Goal: Task Accomplishment & Management: Manage account settings

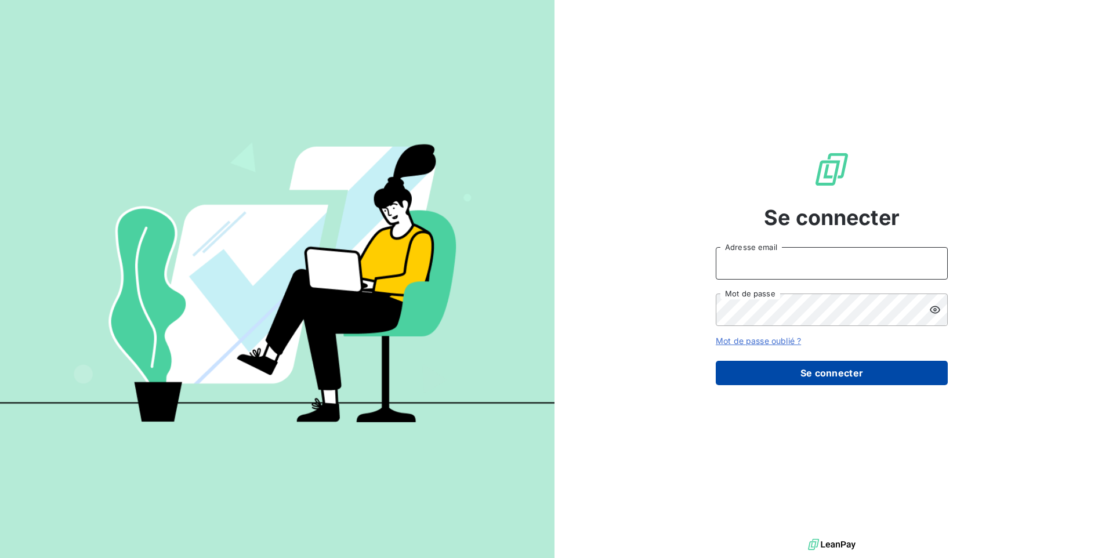
type input "[EMAIL_ADDRESS][DOMAIN_NAME]"
click at [804, 370] on button "Se connecter" at bounding box center [831, 373] width 232 height 24
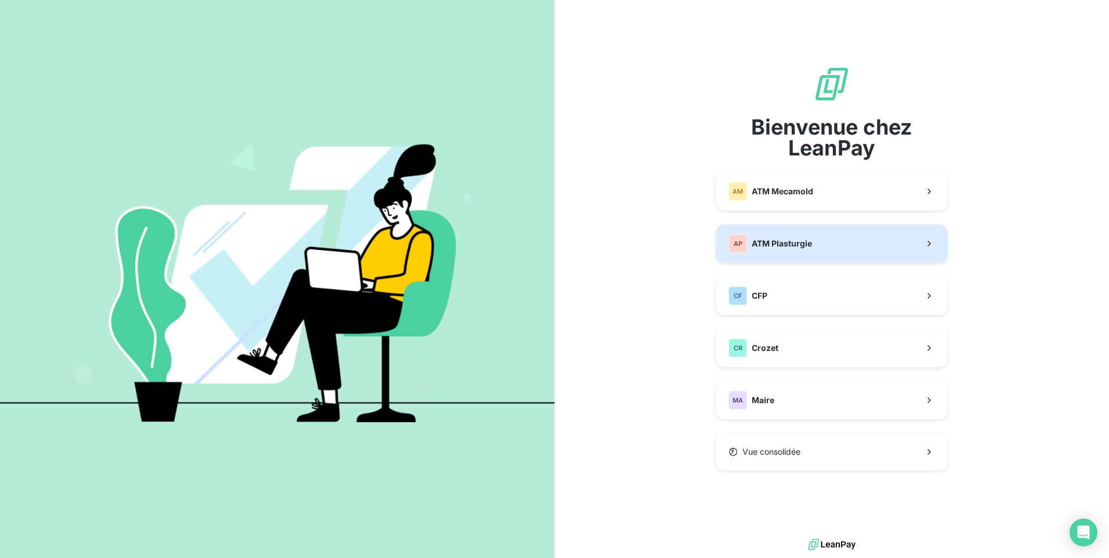
click at [779, 238] on span "ATM Plasturgie" at bounding box center [781, 244] width 60 height 12
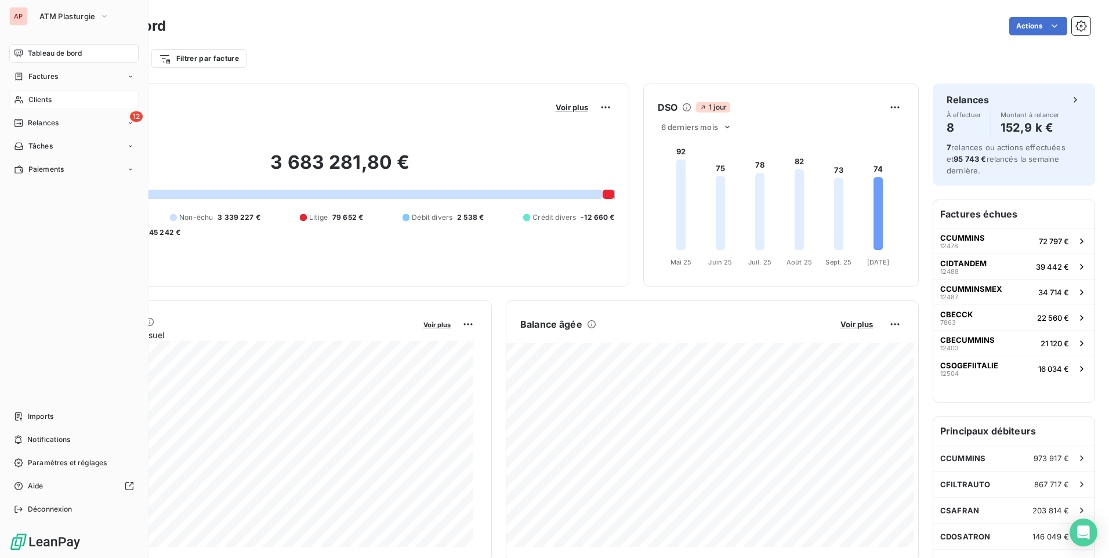
click at [56, 100] on div "Clients" at bounding box center [73, 99] width 129 height 19
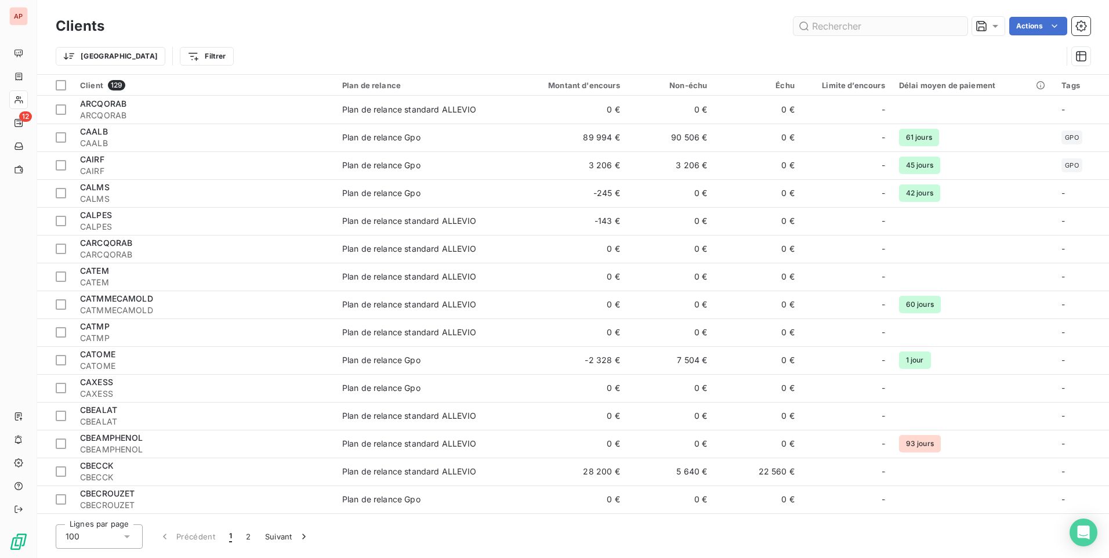
click at [841, 28] on input "text" at bounding box center [880, 26] width 174 height 19
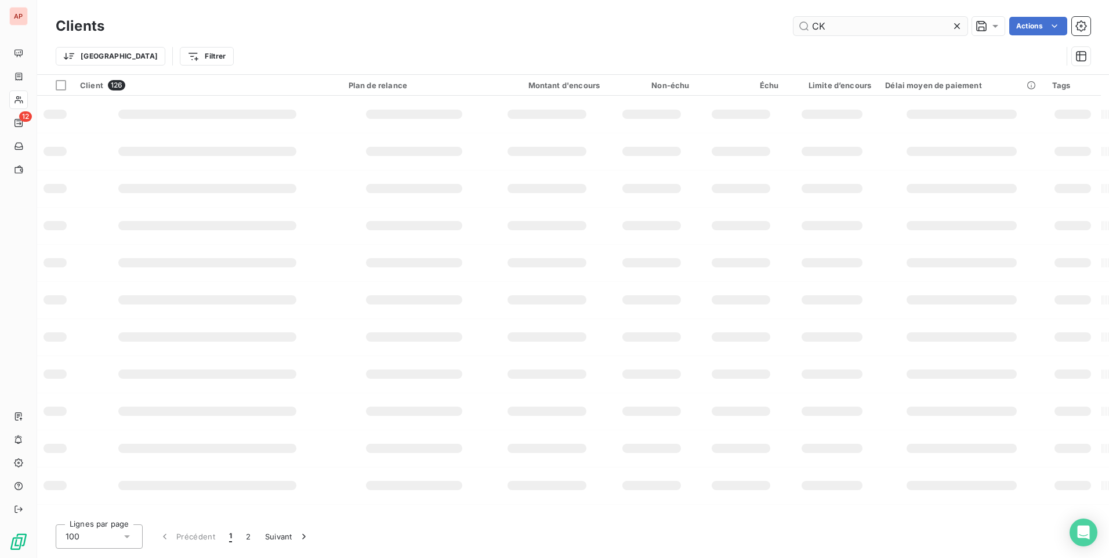
type input "CK"
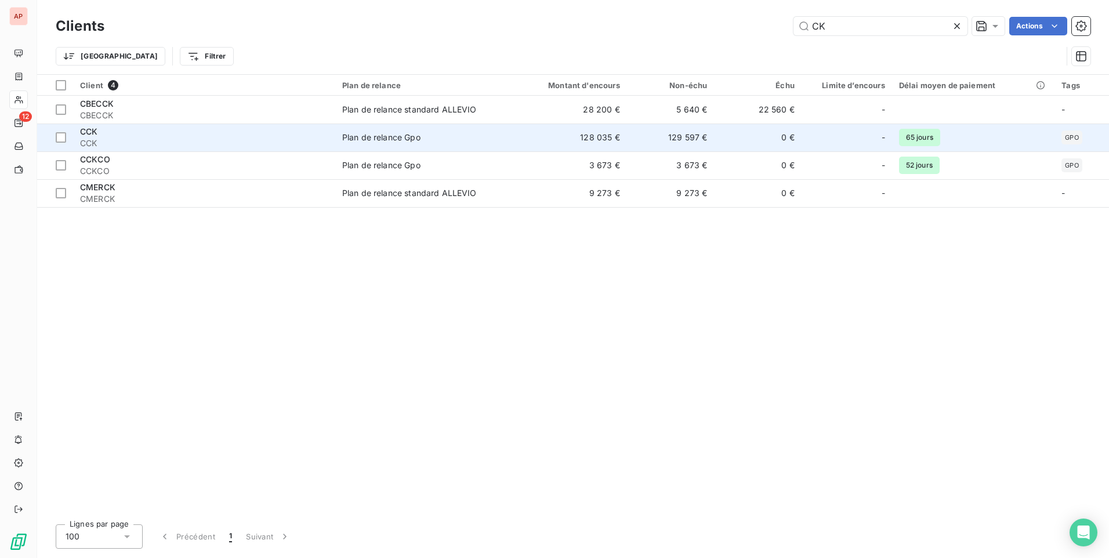
click at [335, 144] on td "CCK CCK" at bounding box center [204, 137] width 262 height 28
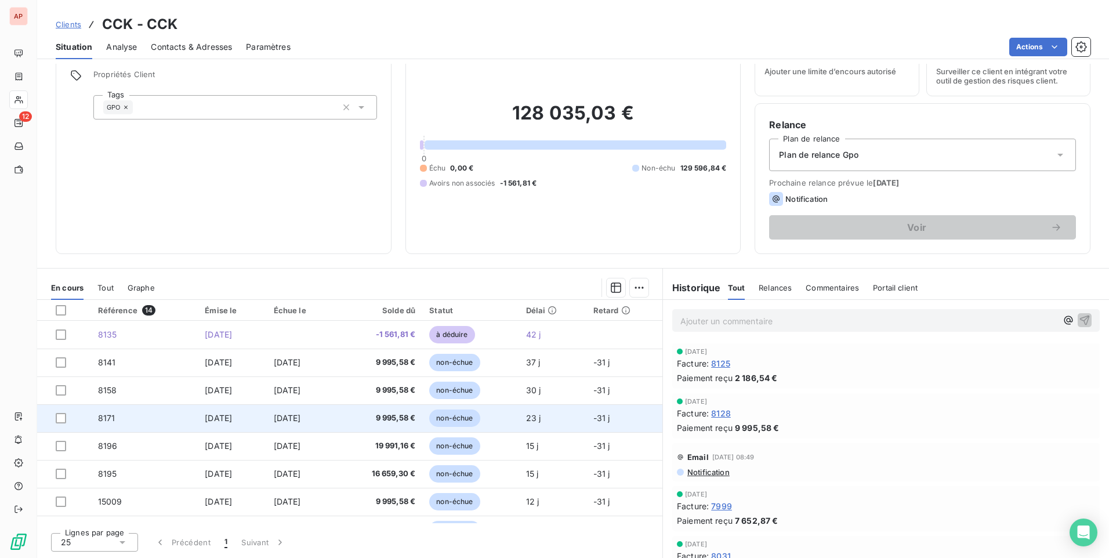
scroll to position [58, 0]
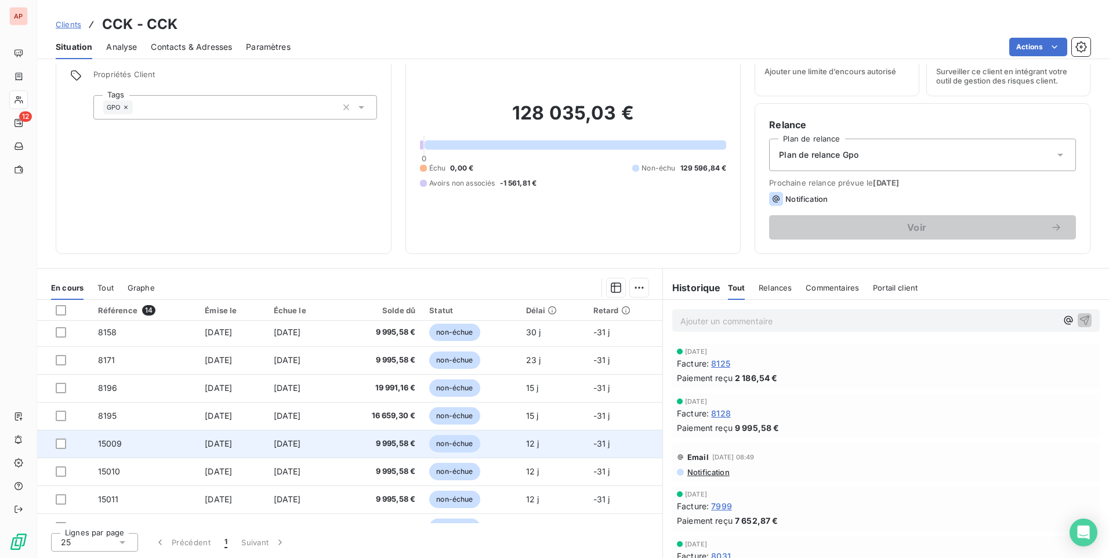
click at [466, 445] on span "non-échue" at bounding box center [454, 443] width 50 height 17
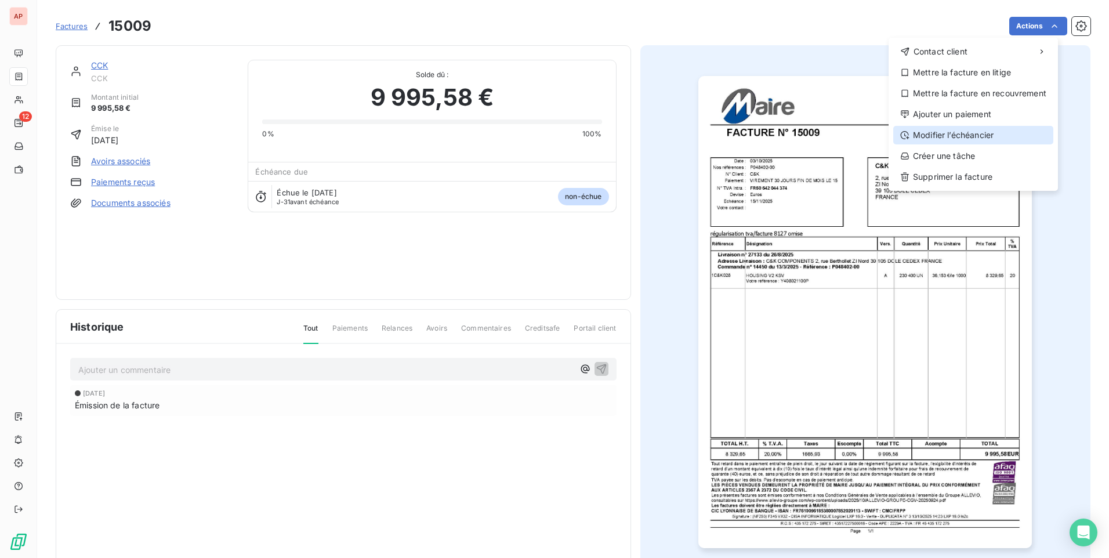
click at [960, 134] on div "Modifier l’échéancier" at bounding box center [973, 135] width 160 height 19
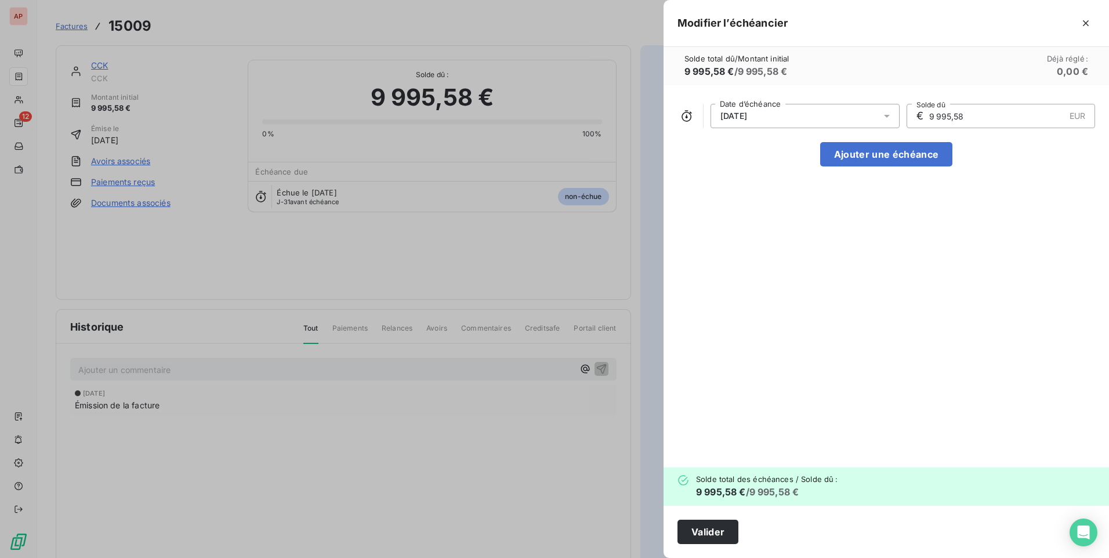
click at [882, 116] on icon at bounding box center [887, 116] width 12 height 12
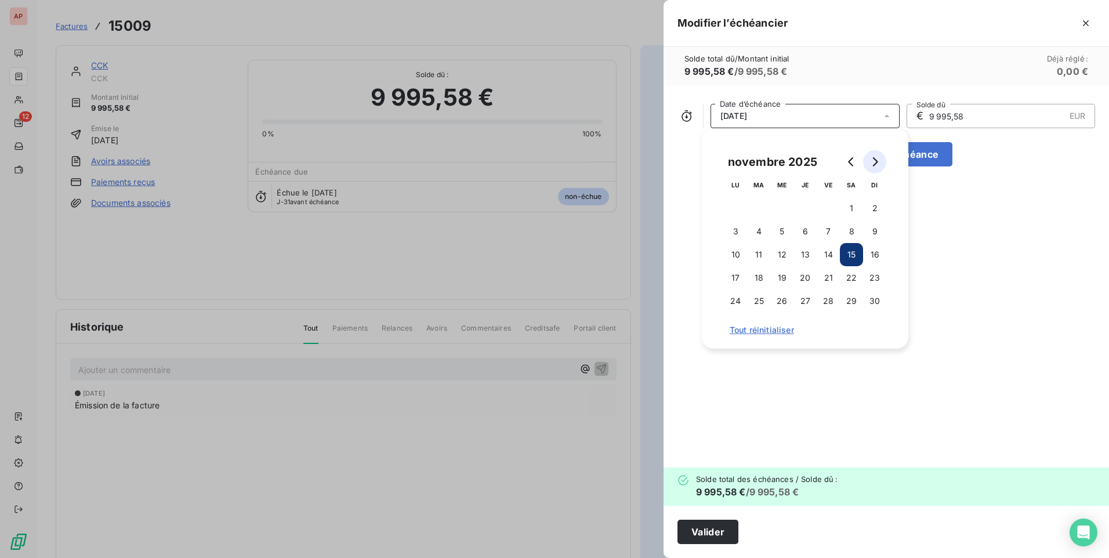
click at [874, 164] on icon "Go to next month" at bounding box center [875, 161] width 5 height 9
click at [733, 254] on button "15" at bounding box center [735, 254] width 23 height 23
click at [981, 301] on div "[DATE] Date d’échéance € 9 995,58 EUR Solde dû Ajouter une échéance" at bounding box center [885, 276] width 445 height 382
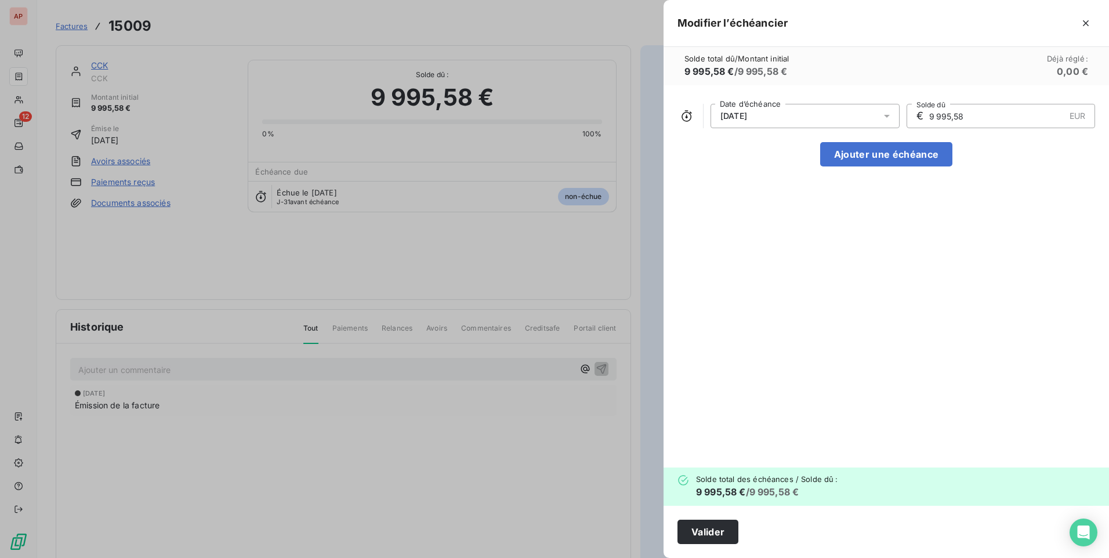
click at [726, 237] on div "[DATE] Date d’échéance € 9 995,58 EUR Solde dû Ajouter une échéance" at bounding box center [885, 276] width 445 height 382
click at [724, 535] on button "Valider" at bounding box center [707, 531] width 61 height 24
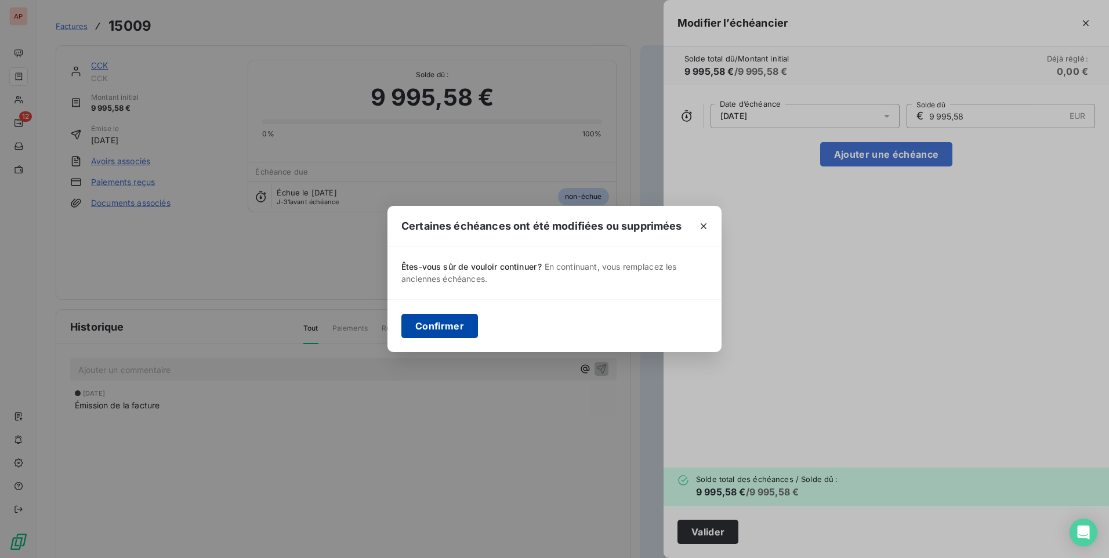
click at [442, 328] on button "Confirmer" at bounding box center [439, 326] width 77 height 24
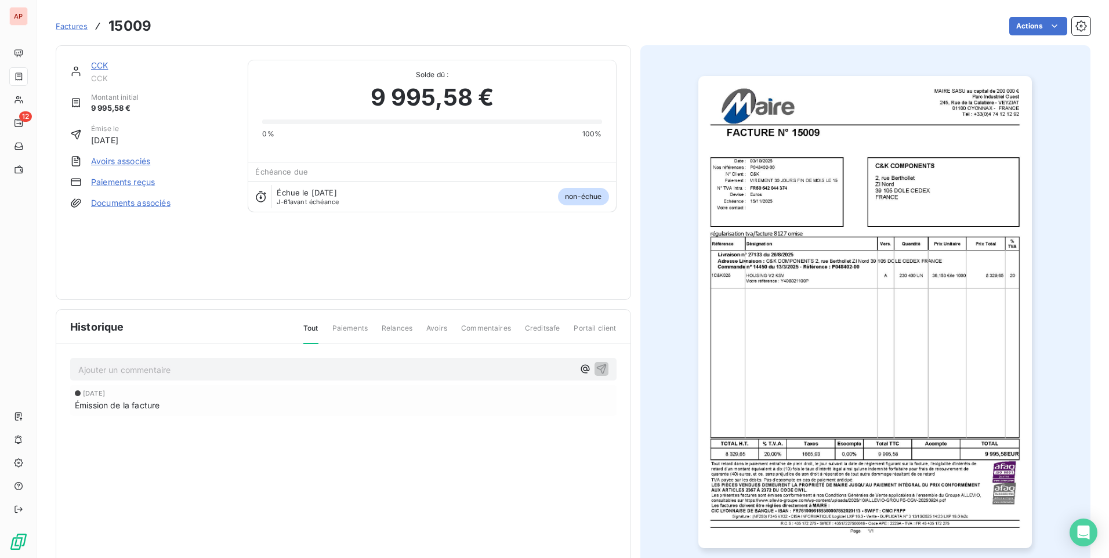
click at [71, 26] on span "Factures" at bounding box center [72, 25] width 32 height 9
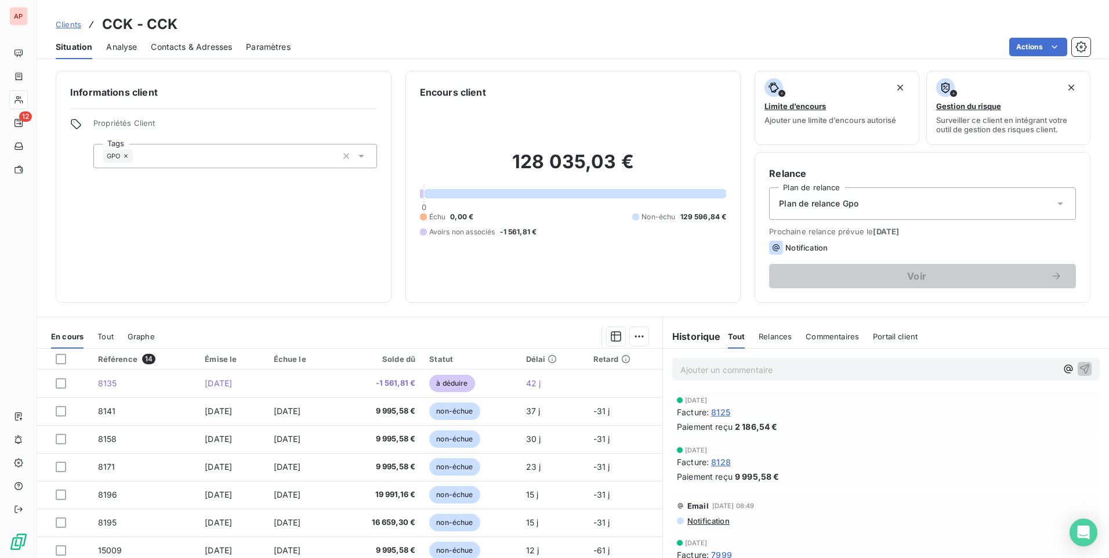
click at [817, 339] on span "Commentaires" at bounding box center [831, 336] width 53 height 9
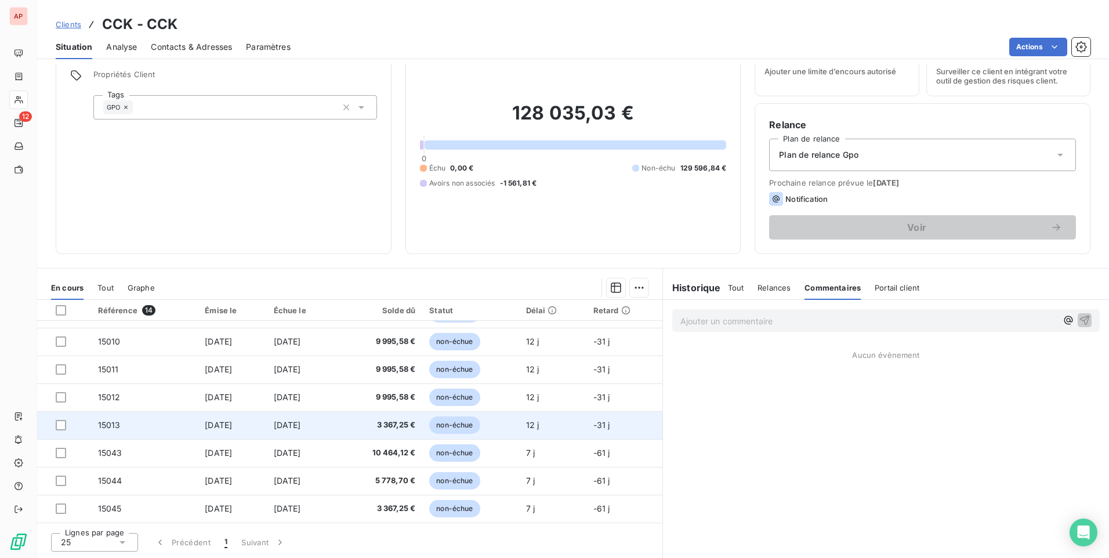
scroll to position [130, 0]
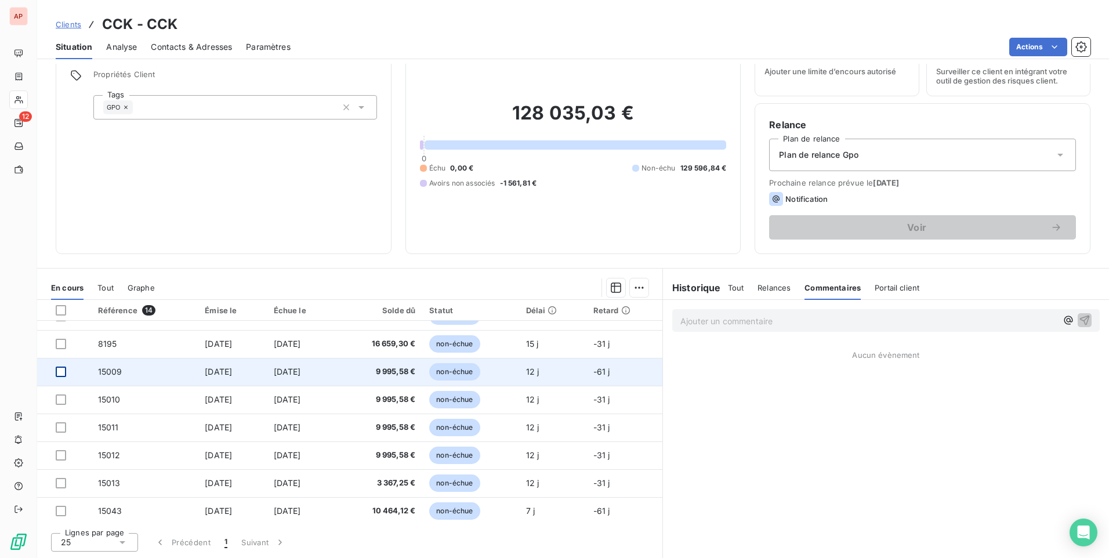
click at [59, 371] on div at bounding box center [61, 371] width 10 height 10
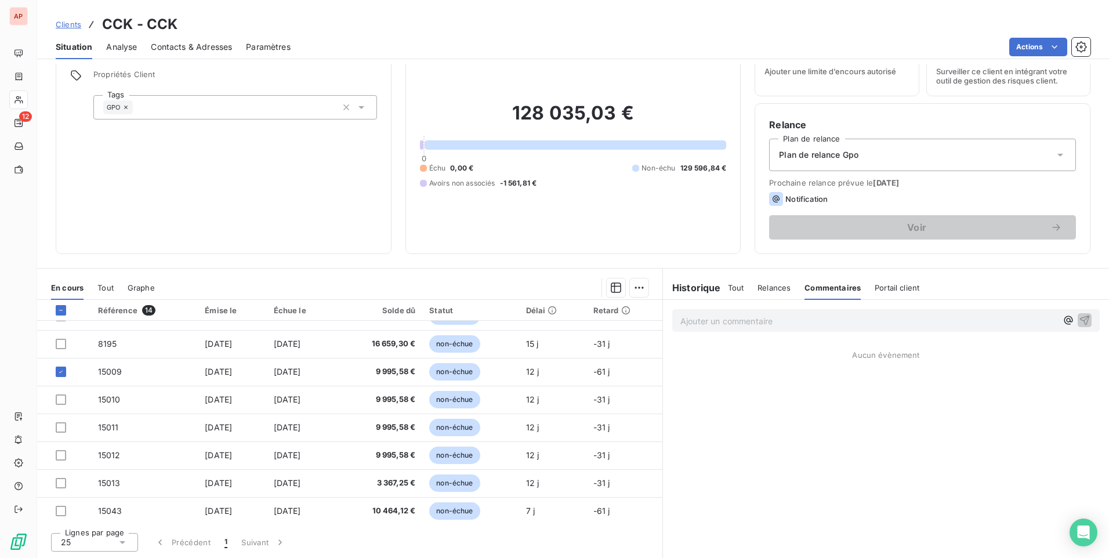
click at [729, 322] on p "Ajouter un commentaire ﻿" at bounding box center [868, 321] width 376 height 14
click at [1079, 320] on icon "button" at bounding box center [1084, 320] width 12 height 12
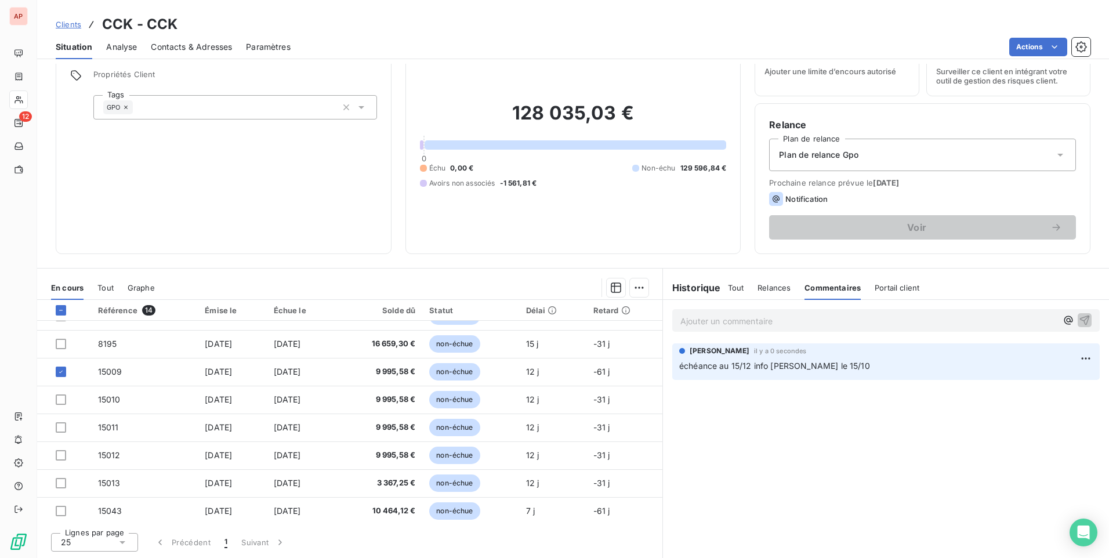
click at [802, 369] on span "échéance au 15/12 info [PERSON_NAME] le 15/10" at bounding box center [774, 366] width 191 height 10
click at [1075, 356] on html "AP 12 Clients CCK - CCK Situation Analyse Contacts & Adresses Paramètres Action…" at bounding box center [554, 279] width 1109 height 558
drag, startPoint x: 817, startPoint y: 360, endPoint x: 736, endPoint y: 346, distance: 82.4
click at [736, 346] on span "[PERSON_NAME]" at bounding box center [719, 351] width 60 height 10
click at [1075, 358] on html "AP 12 Clients CCK - CCK Situation Analyse Contacts & Adresses Paramètres Action…" at bounding box center [554, 279] width 1109 height 558
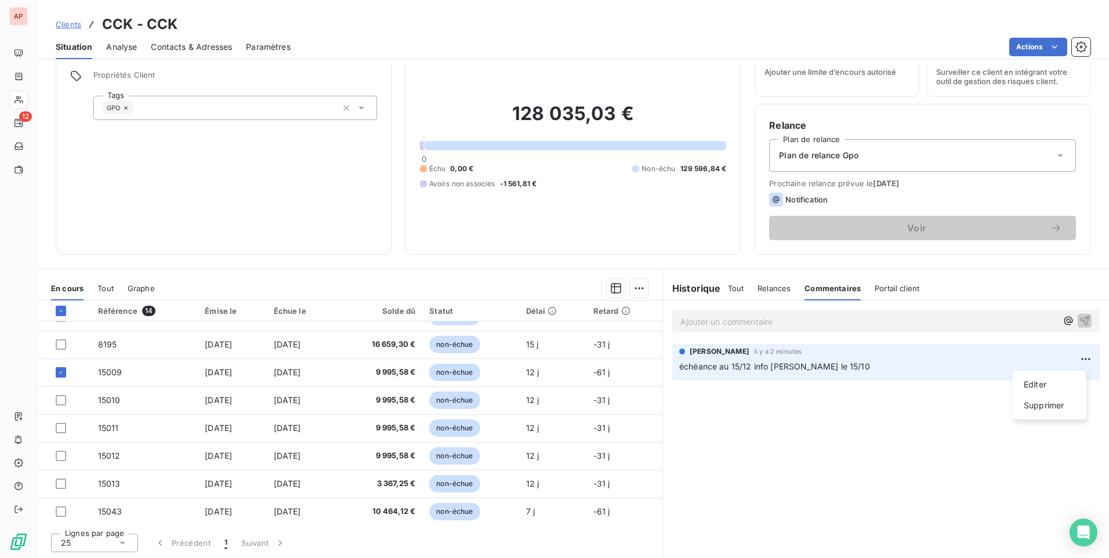
click at [770, 288] on html "AP 12 Clients CCK - CCK Situation Analyse Contacts & Adresses Paramètres Action…" at bounding box center [554, 279] width 1109 height 558
click at [770, 288] on span "Relances" at bounding box center [773, 288] width 33 height 9
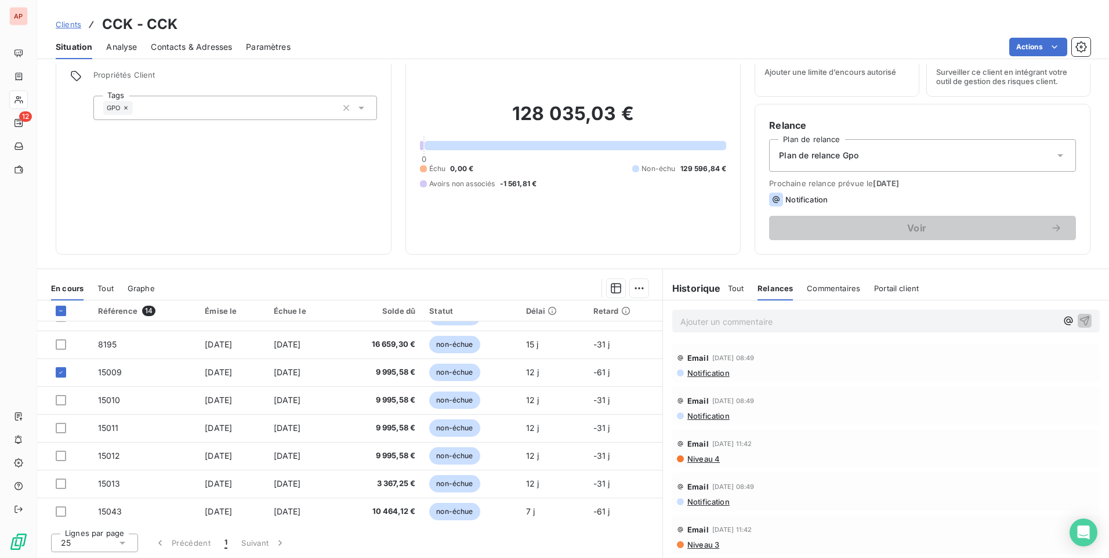
click at [813, 289] on span "Commentaires" at bounding box center [832, 288] width 53 height 9
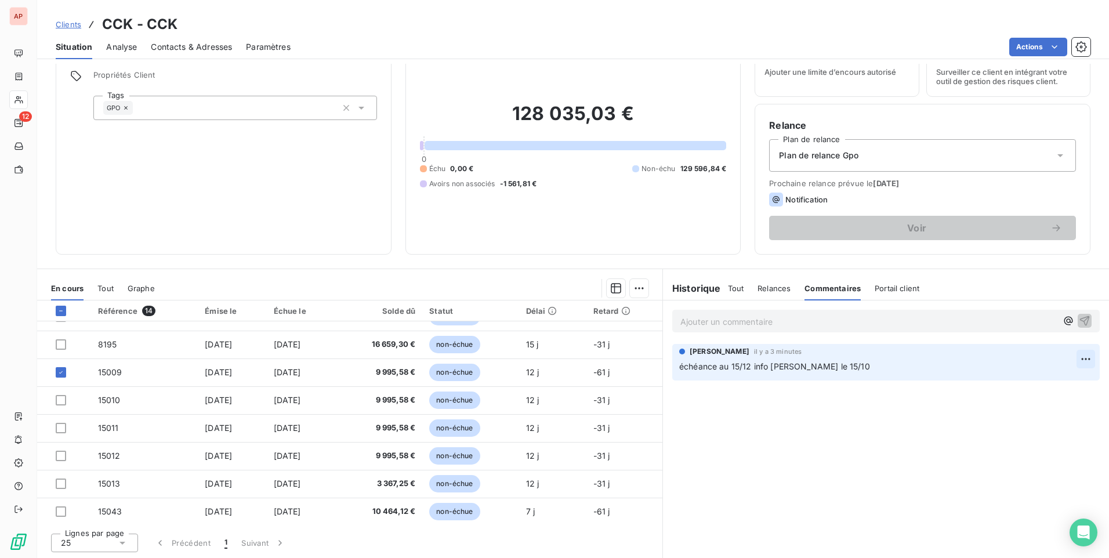
click at [1074, 359] on html "AP 12 Clients CCK - CCK Situation Analyse Contacts & Adresses Paramètres Action…" at bounding box center [554, 279] width 1109 height 558
click at [1033, 402] on div "Supprimer" at bounding box center [1048, 405] width 65 height 19
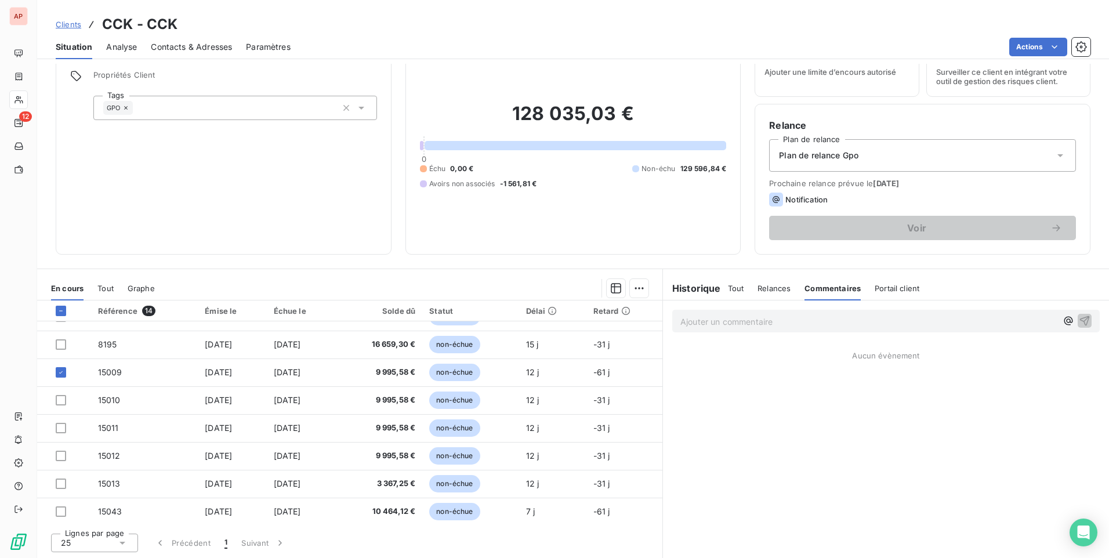
click at [685, 346] on div "Ajouter un commentaire ﻿ Aucun évènement" at bounding box center [886, 429] width 446 height 258
click at [707, 328] on p "Ajouter un commentaire ﻿" at bounding box center [868, 321] width 376 height 14
click at [1080, 318] on icon "button" at bounding box center [1085, 320] width 10 height 10
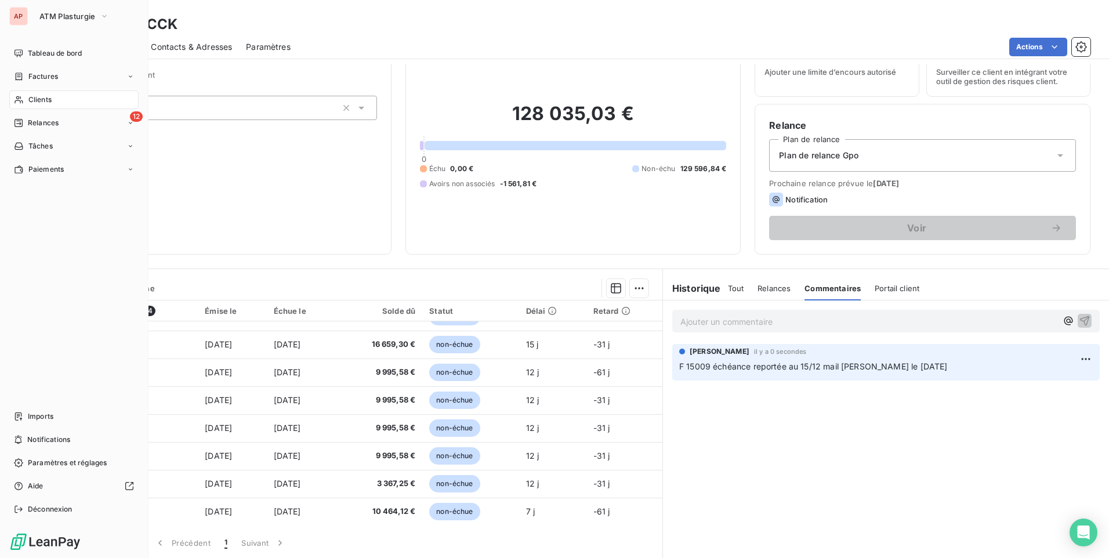
click at [19, 15] on div "AP" at bounding box center [18, 16] width 19 height 19
click at [51, 505] on span "Déconnexion" at bounding box center [50, 509] width 45 height 10
